Goal: Task Accomplishment & Management: Complete application form

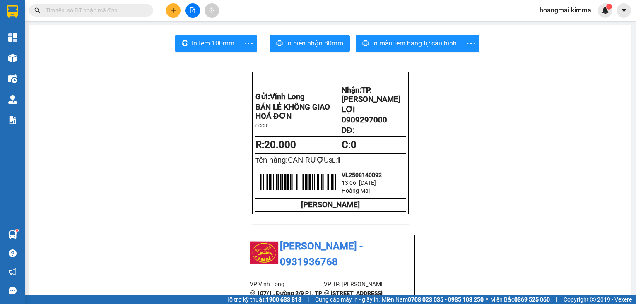
click at [172, 15] on button at bounding box center [173, 10] width 14 height 14
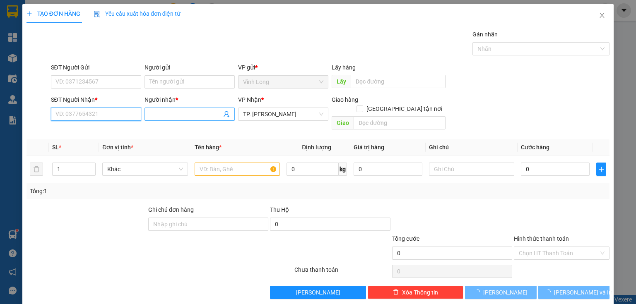
drag, startPoint x: 126, startPoint y: 118, endPoint x: 149, endPoint y: 116, distance: 22.4
click at [148, 116] on div "SĐT Người Nhận * VD: 0377654321 Người nhận * Tên người nhận VP Nhận * TP. [PERS…" at bounding box center [330, 114] width 562 height 38
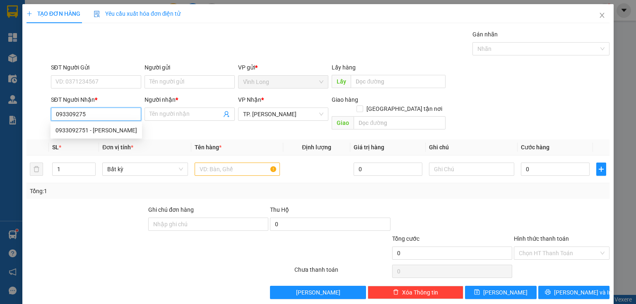
type input "0933092751"
click at [109, 133] on div "0933092751 - [PERSON_NAME]" at bounding box center [96, 130] width 82 height 9
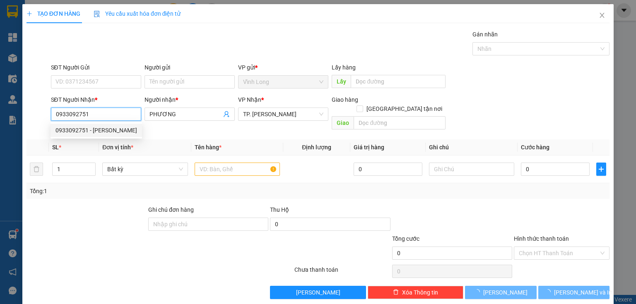
type input "PHƯƠNG"
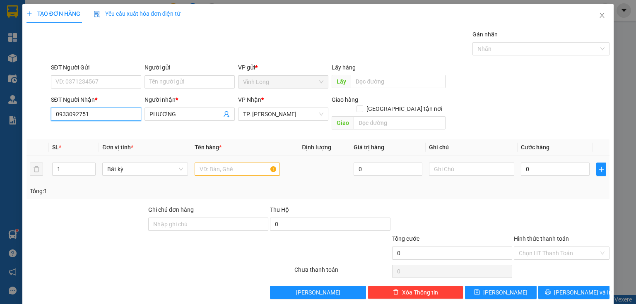
type input "0933092751"
click at [224, 163] on input "text" at bounding box center [237, 169] width 85 height 13
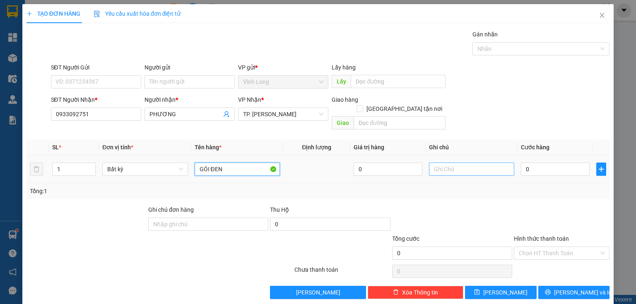
type input "GÓI ĐEN"
click at [466, 163] on input "text" at bounding box center [471, 169] width 85 height 13
type input "THUY"
click at [543, 163] on input "0" at bounding box center [555, 169] width 69 height 13
type input "5"
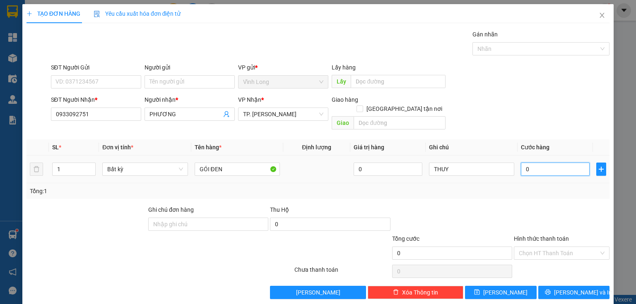
type input "5"
type input "50"
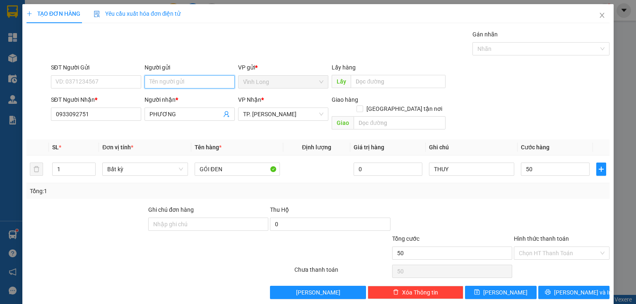
type input "50.000"
drag, startPoint x: 180, startPoint y: 82, endPoint x: 176, endPoint y: 82, distance: 4.6
click at [180, 82] on input "Người gửi" at bounding box center [189, 81] width 90 height 13
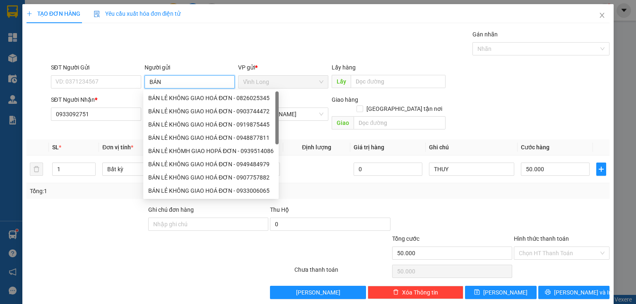
type input "BÁN"
click at [174, 100] on div "BÁN LẺ KHÔNG GIAO HOÁ ĐƠN - 0904041020" at bounding box center [210, 98] width 125 height 9
type input "0904041020"
type input "BÁN LẺ KHÔNG GIAO HOÁ ĐƠN"
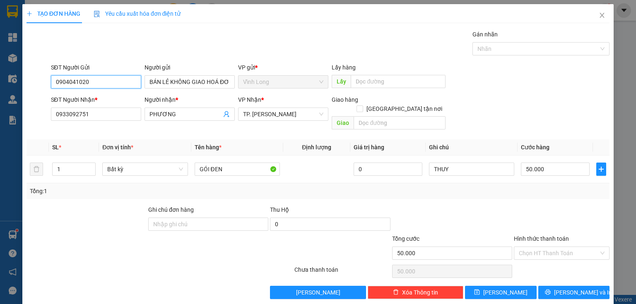
drag, startPoint x: 118, startPoint y: 86, endPoint x: 138, endPoint y: 92, distance: 20.8
click at [0, 89] on div "TẠO ĐƠN HÀNG Yêu cầu xuất hóa đơn điện tử Transit Pickup Surcharge Ids Transit …" at bounding box center [318, 152] width 636 height 304
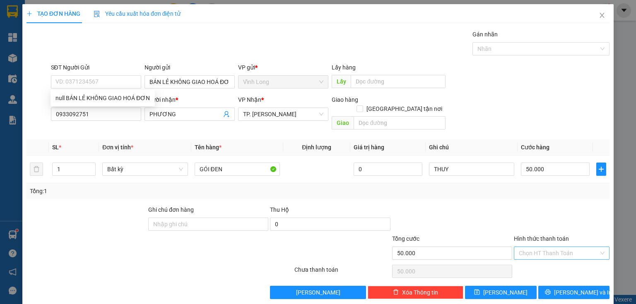
click at [558, 247] on input "Hình thức thanh toán" at bounding box center [559, 253] width 80 height 12
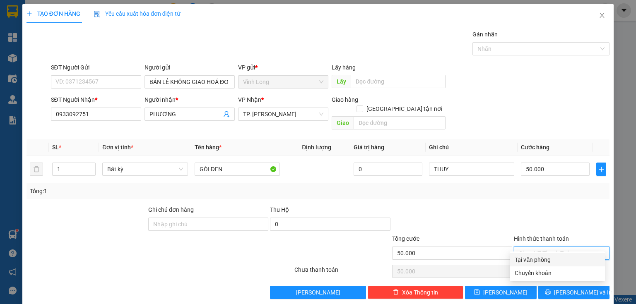
click at [542, 262] on div "Tại văn phòng" at bounding box center [557, 259] width 85 height 9
type input "0"
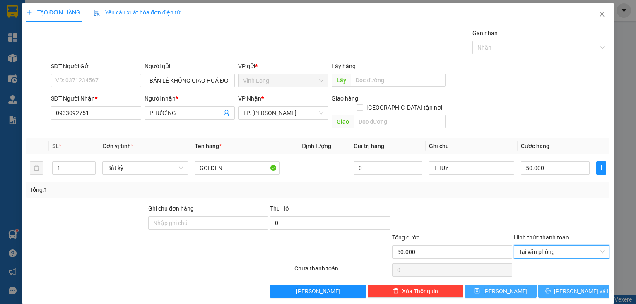
drag, startPoint x: 566, startPoint y: 281, endPoint x: 527, endPoint y: 276, distance: 39.6
click at [564, 287] on span "[PERSON_NAME] và In" at bounding box center [583, 291] width 58 height 9
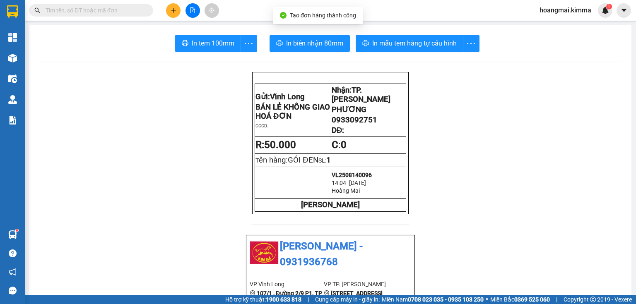
drag, startPoint x: 207, startPoint y: 34, endPoint x: 206, endPoint y: 42, distance: 8.4
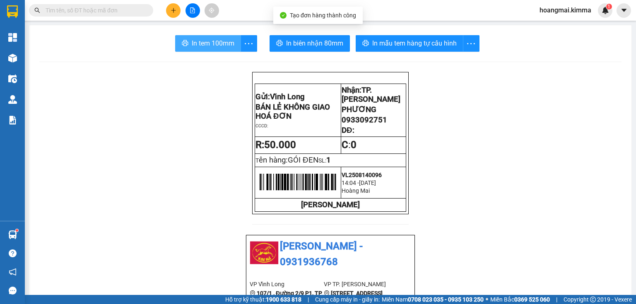
click at [206, 42] on span "In tem 100mm" at bounding box center [213, 43] width 43 height 10
click at [117, 7] on input "text" at bounding box center [95, 10] width 98 height 9
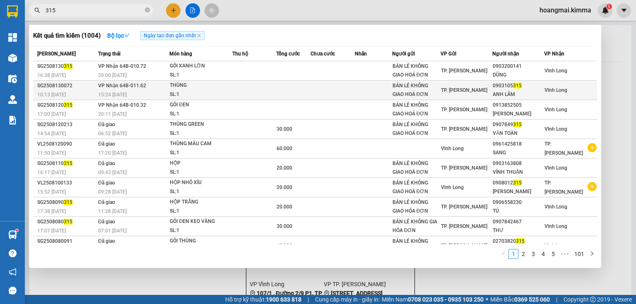
type input "315"
click at [431, 94] on div "BÁN LẺ KHÔNG GIAO HOÁ ĐƠN" at bounding box center [416, 90] width 48 height 17
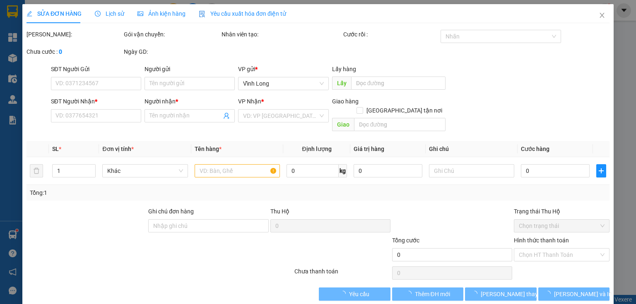
type input "BÁN LẺ KHÔNG GIAO HOÁ ĐƠN"
type input "0903105315"
type input "ANH LÂM"
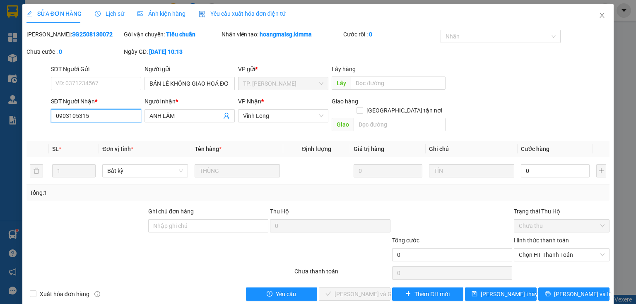
drag, startPoint x: 109, startPoint y: 116, endPoint x: 0, endPoint y: 117, distance: 109.3
click at [0, 118] on div "SỬA ĐƠN HÀNG Lịch sử Ảnh kiện hàng Yêu cầu xuất hóa đơn điện tử Total Paid Fee …" at bounding box center [318, 152] width 636 height 304
click at [599, 15] on icon "close" at bounding box center [602, 15] width 7 height 7
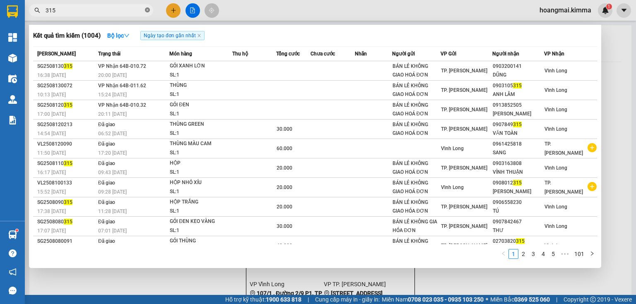
click at [146, 10] on icon "close-circle" at bounding box center [147, 9] width 5 height 5
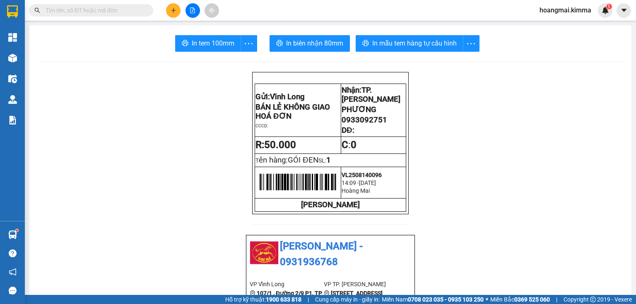
paste input "0903105315"
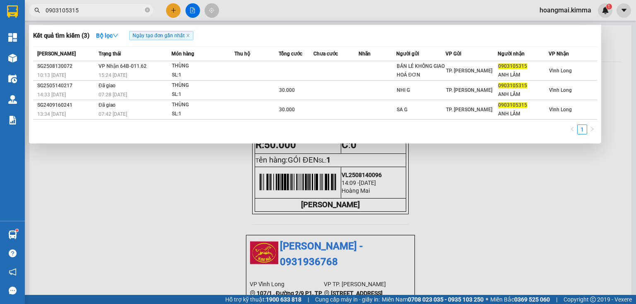
type input "0903105315"
